Goal: Task Accomplishment & Management: Use online tool/utility

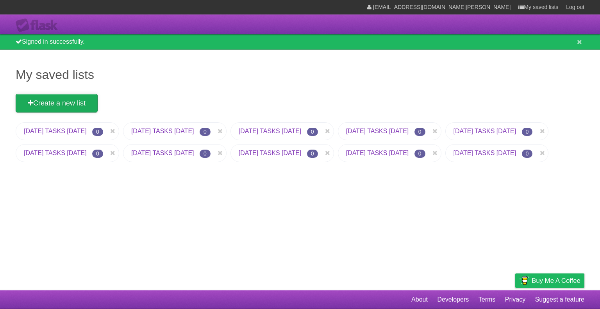
click at [27, 100] on link "Create a new list" at bounding box center [57, 103] width 82 height 19
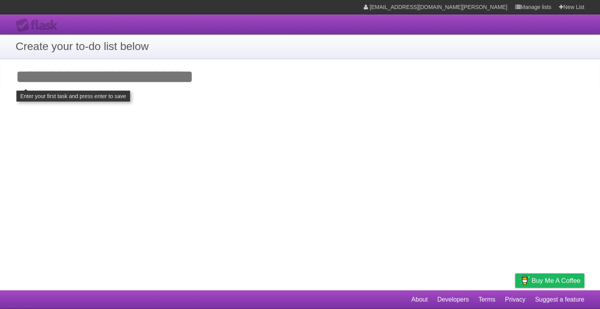
click at [288, 214] on div "**********" at bounding box center [300, 145] width 600 height 290
